Goal: Task Accomplishment & Management: Use online tool/utility

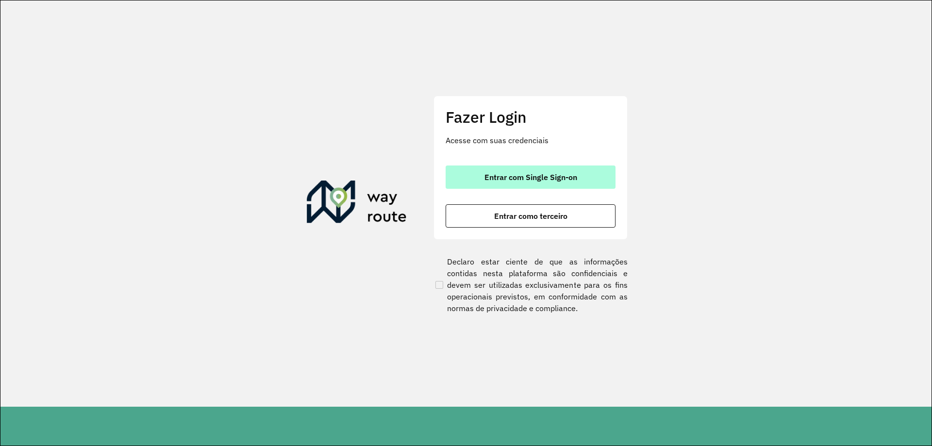
click at [559, 183] on button "Entrar com Single Sign-on" at bounding box center [531, 177] width 170 height 23
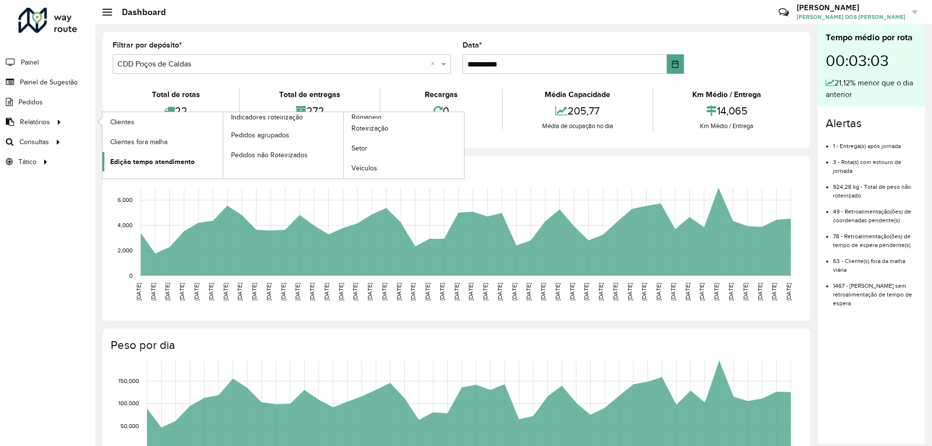
click at [155, 159] on span "Edição tempo atendimento" at bounding box center [152, 162] width 84 height 10
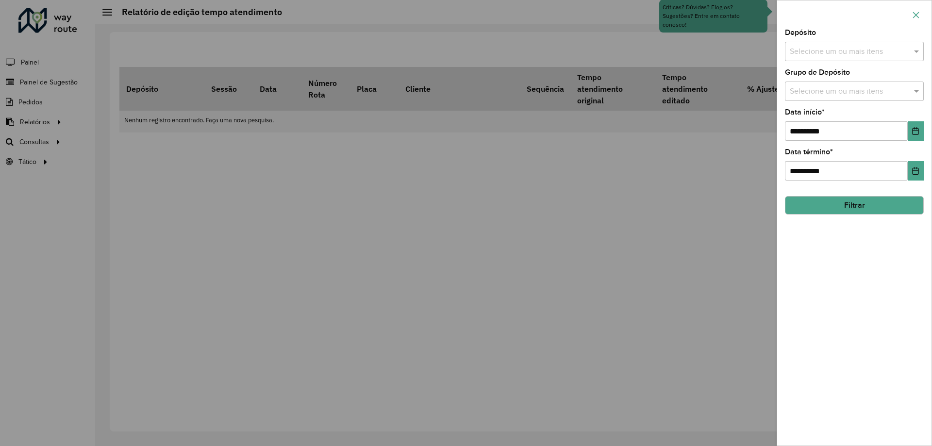
click at [918, 19] on button "button" at bounding box center [916, 15] width 16 height 16
